Goal: Task Accomplishment & Management: Complete application form

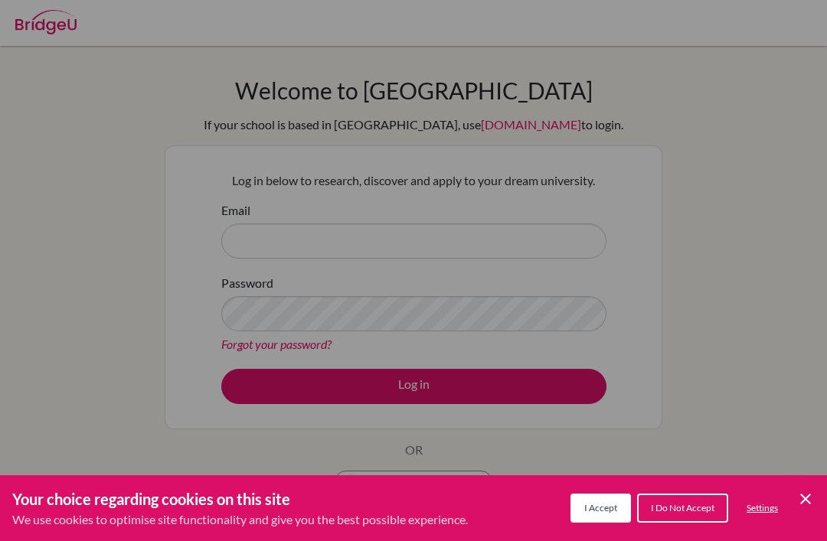
click at [604, 508] on span "I Accept" at bounding box center [600, 507] width 33 height 11
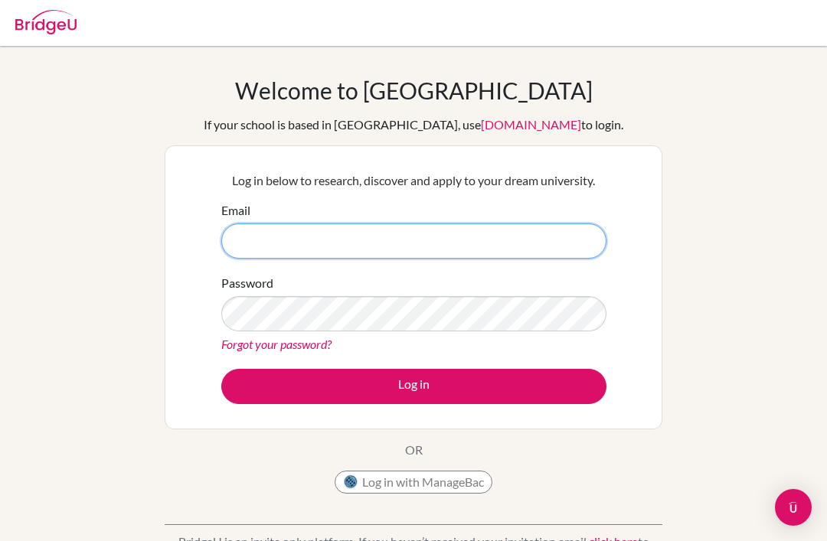
click at [554, 242] on input "Email" at bounding box center [413, 241] width 385 height 35
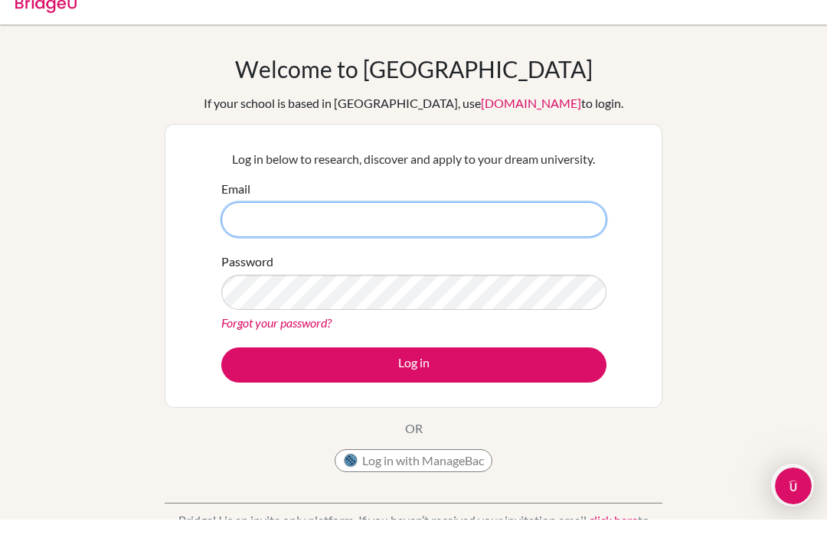
scroll to position [21, 0]
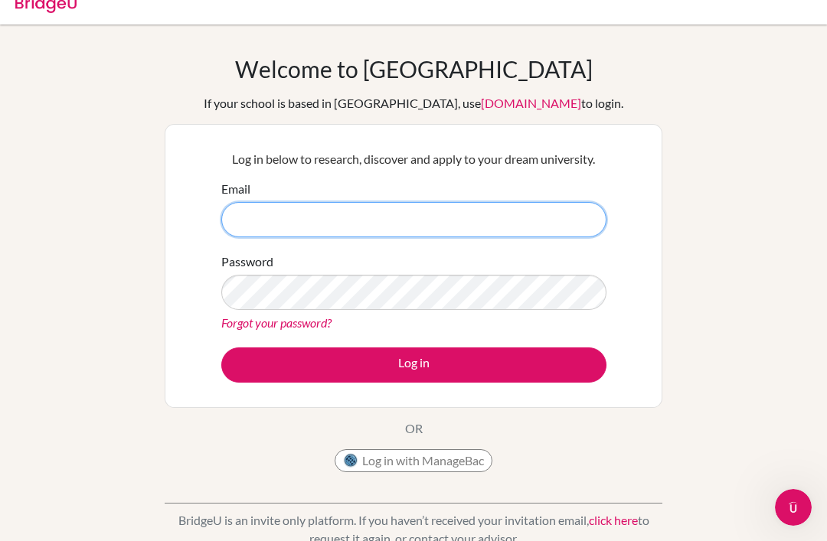
type input "[EMAIL_ADDRESS][DOMAIN_NAME]"
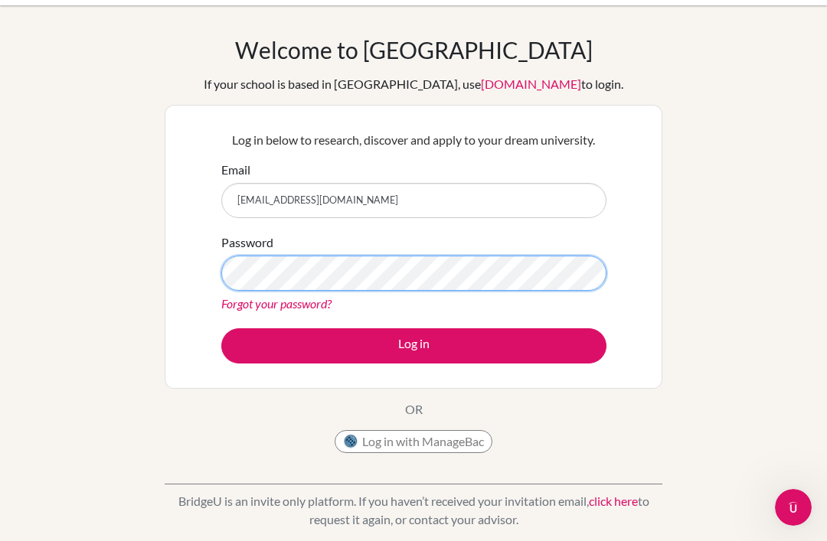
scroll to position [40, 0]
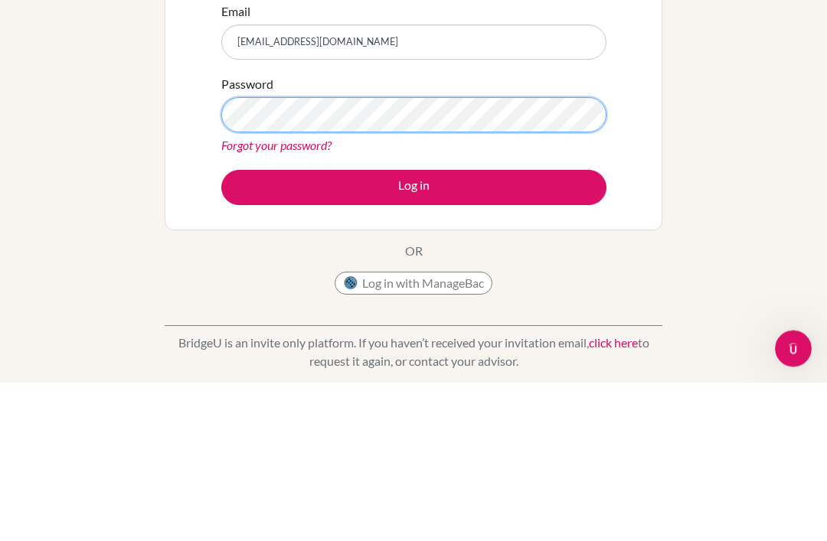
click at [414, 329] on button "Log in" at bounding box center [413, 346] width 385 height 35
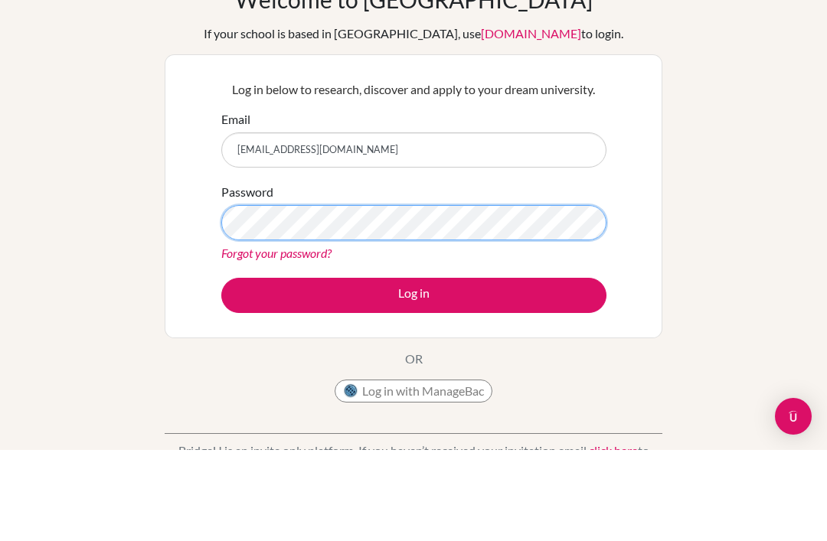
click at [414, 369] on button "Log in" at bounding box center [413, 386] width 385 height 35
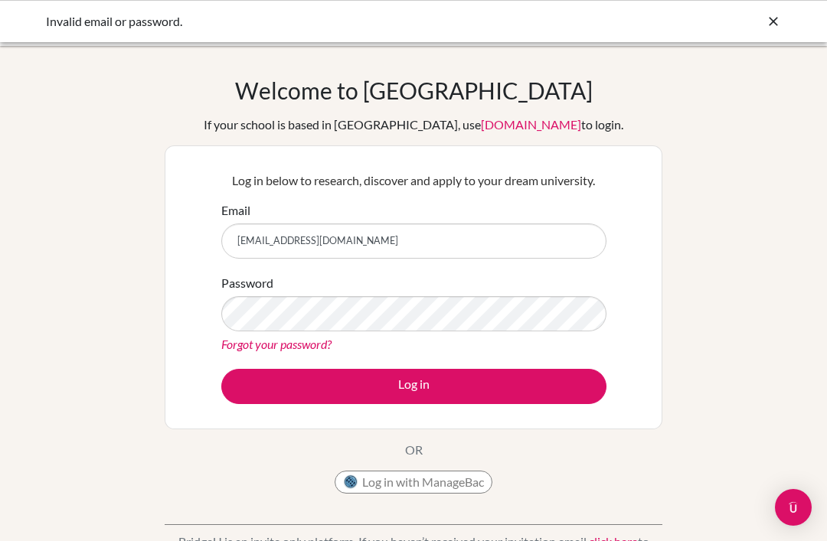
click at [506, 384] on button "Log in" at bounding box center [413, 386] width 385 height 35
click at [503, 387] on button "Log in" at bounding box center [413, 386] width 385 height 35
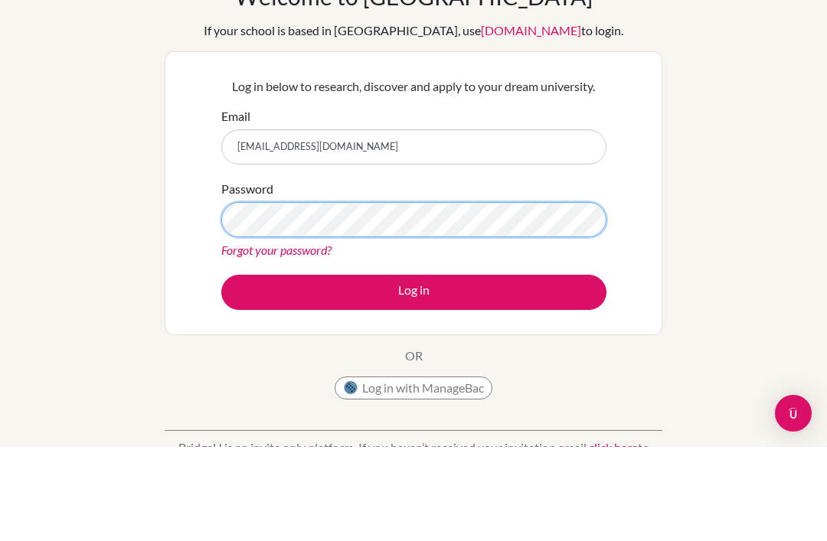
scroll to position [94, 0]
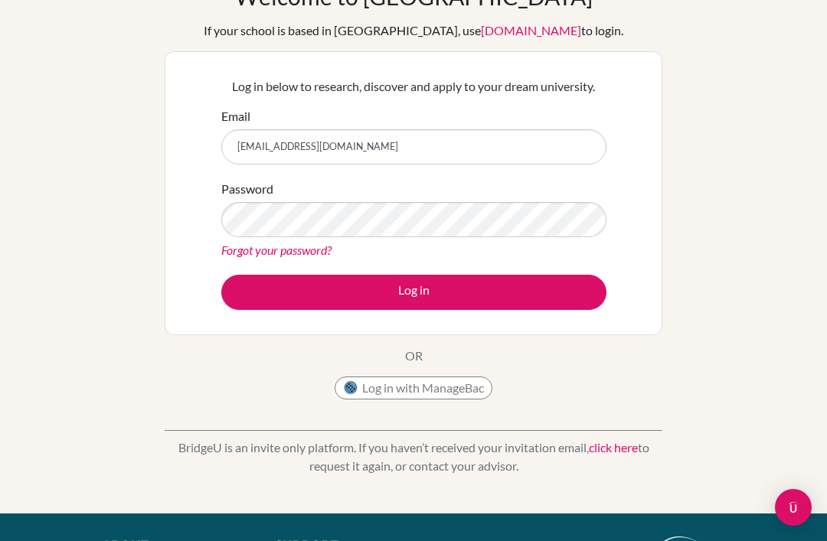
click at [529, 293] on button "Log in" at bounding box center [413, 292] width 385 height 35
